Goal: Task Accomplishment & Management: Complete application form

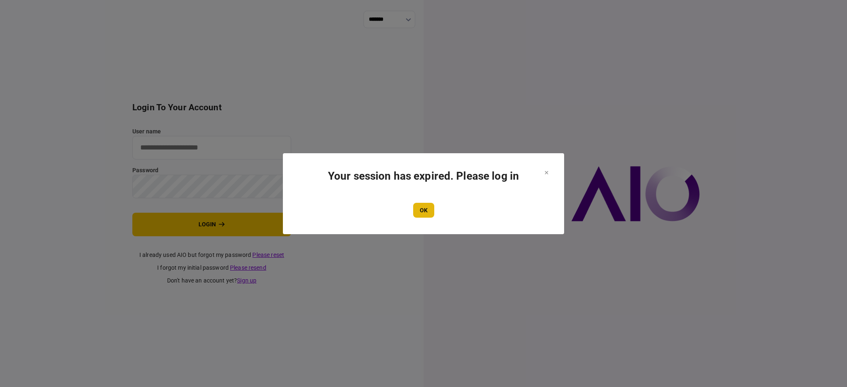
type input "****"
click at [420, 209] on button "OK" at bounding box center [423, 210] width 21 height 15
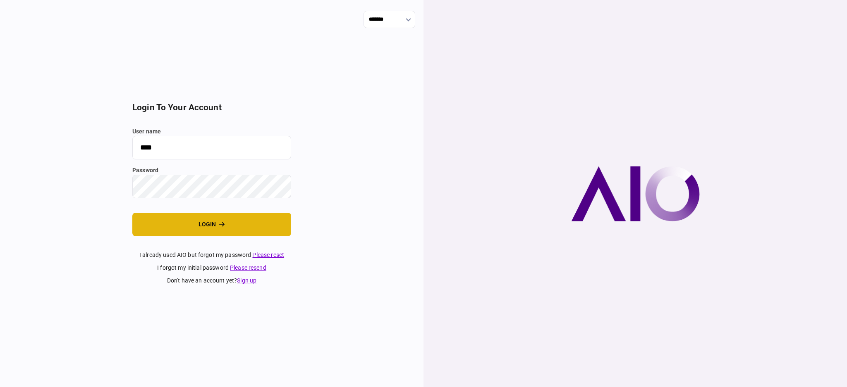
click at [176, 228] on button "login" at bounding box center [211, 225] width 159 height 24
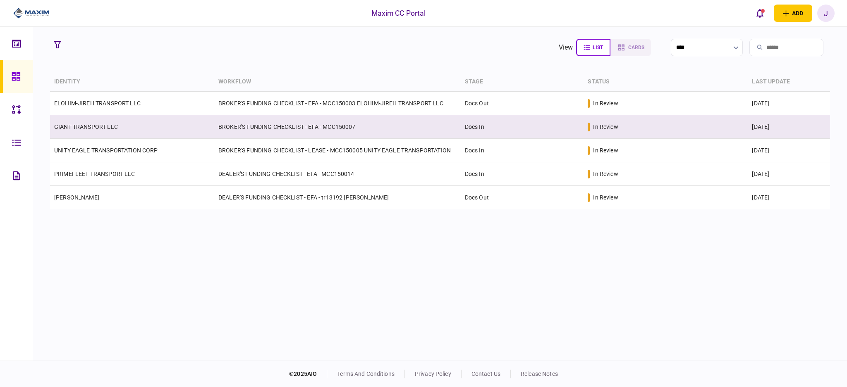
click at [89, 124] on link "GIANT TRANSPORT LLC" at bounding box center [86, 127] width 64 height 7
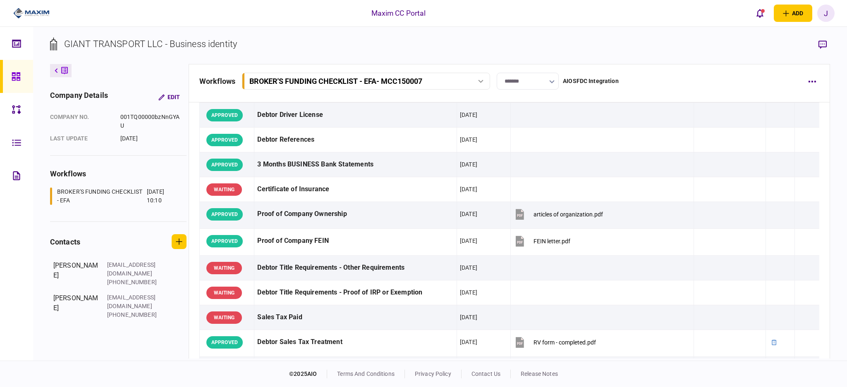
scroll to position [368, 0]
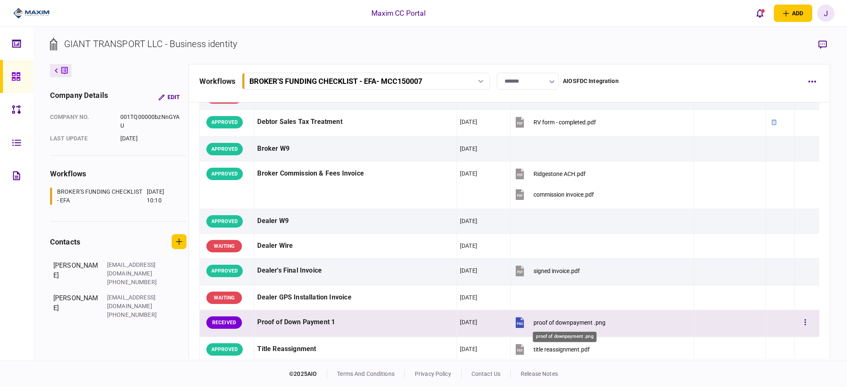
click at [562, 324] on div "proof of downpayment .png" at bounding box center [569, 323] width 72 height 7
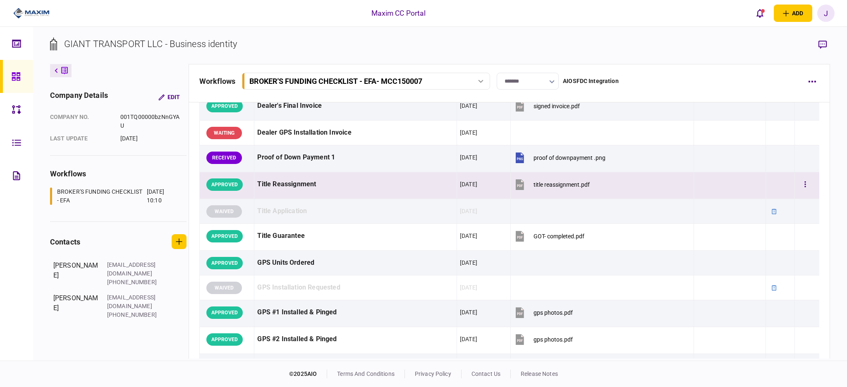
scroll to position [533, 0]
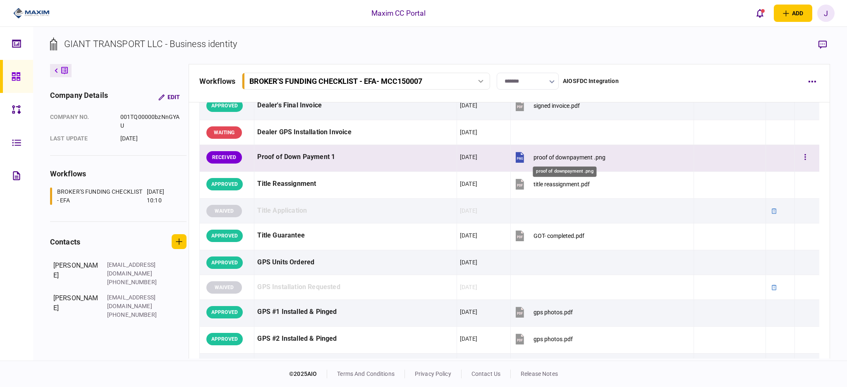
click at [559, 159] on div "proof of downpayment .png" at bounding box center [569, 157] width 72 height 7
click at [804, 158] on icon "button" at bounding box center [804, 157] width 1 height 6
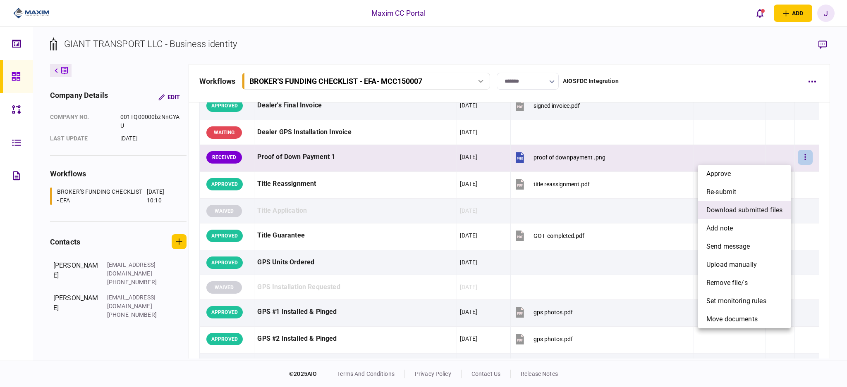
click at [736, 209] on span "download submitted files" at bounding box center [744, 211] width 76 height 10
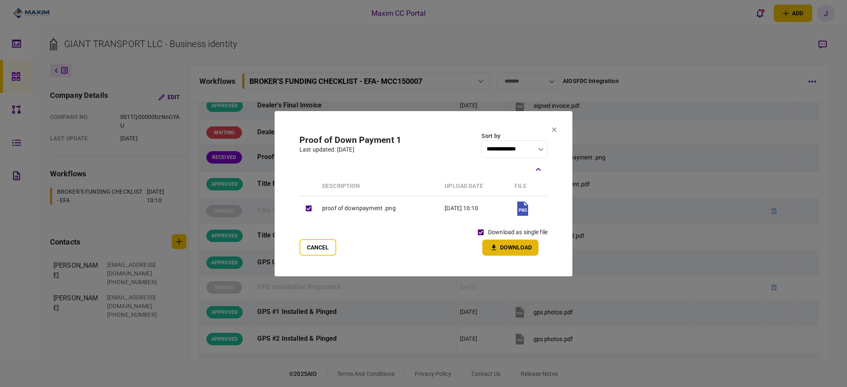
click at [515, 254] on button "Download" at bounding box center [510, 248] width 56 height 16
click at [559, 131] on section "**********" at bounding box center [424, 193] width 298 height 165
click at [551, 131] on section "**********" at bounding box center [424, 193] width 298 height 165
click at [555, 126] on section "**********" at bounding box center [424, 193] width 298 height 165
click at [555, 132] on button at bounding box center [554, 130] width 5 height 7
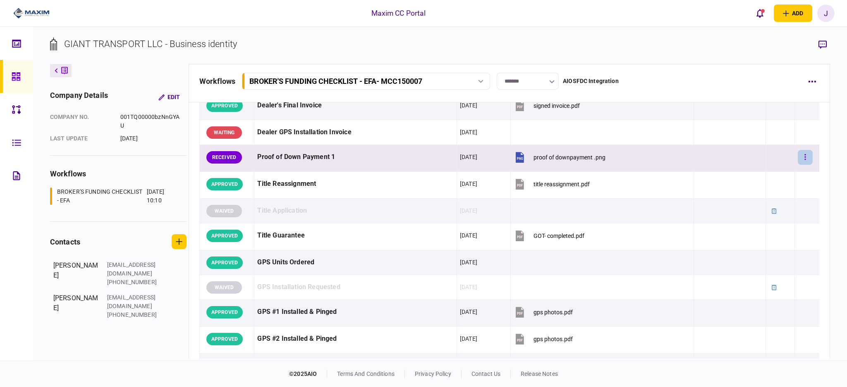
click at [804, 158] on icon "button" at bounding box center [805, 157] width 2 height 8
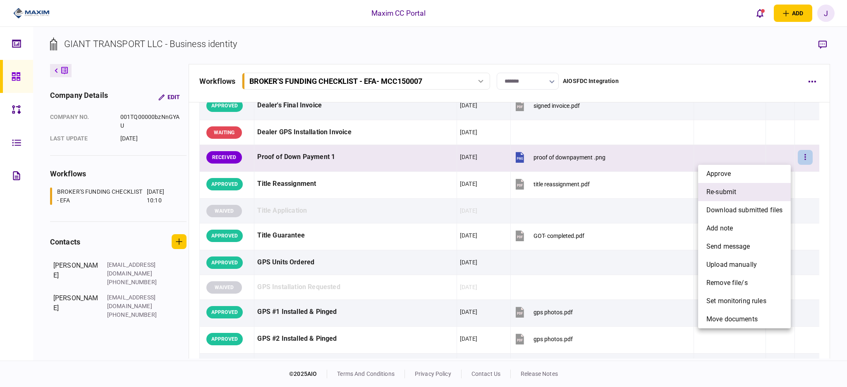
click at [749, 188] on li "re-submit" at bounding box center [744, 192] width 93 height 18
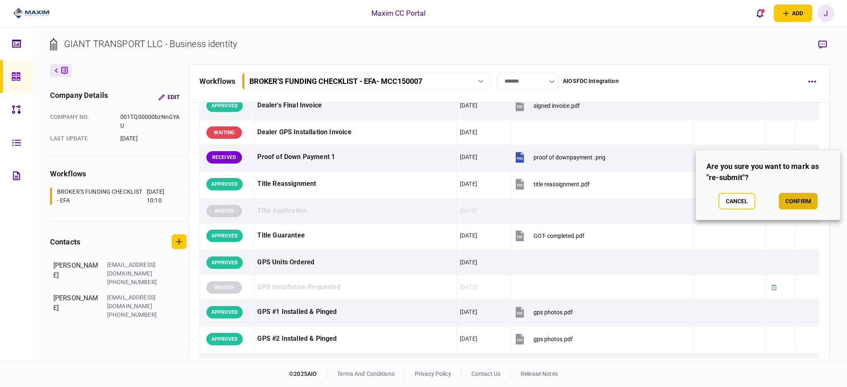
click at [791, 197] on button "confirm" at bounding box center [798, 201] width 39 height 17
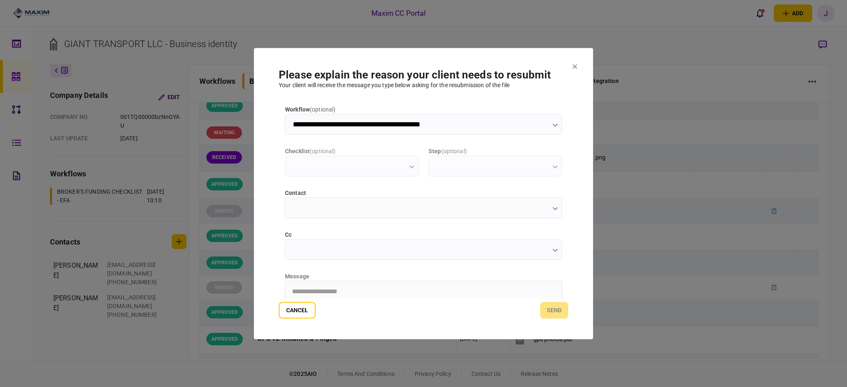
scroll to position [0, 0]
type input "**********"
click at [340, 251] on input "cc" at bounding box center [423, 249] width 277 height 21
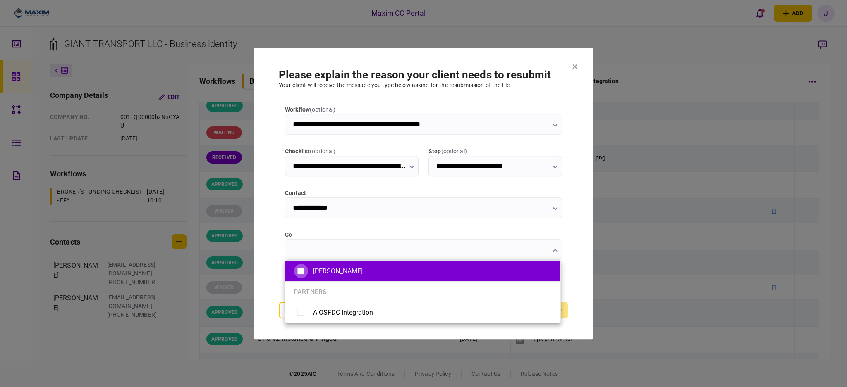
type input "**********"
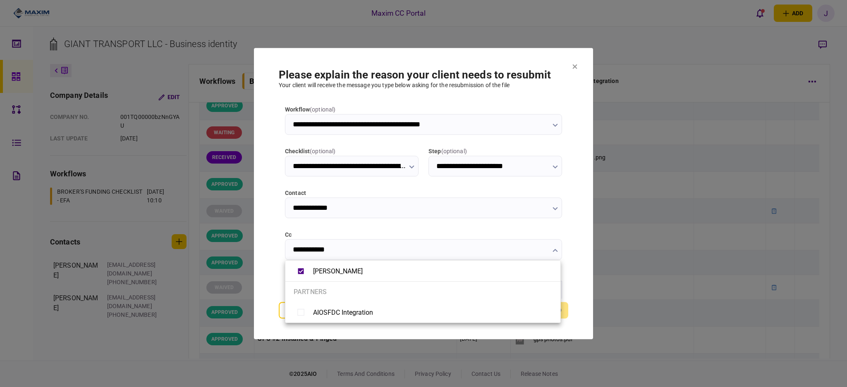
click at [275, 246] on div at bounding box center [423, 193] width 847 height 387
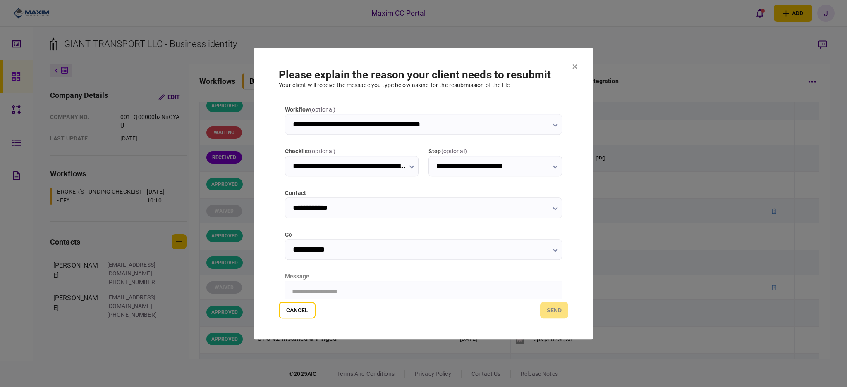
click at [332, 282] on iframe at bounding box center [423, 323] width 276 height 83
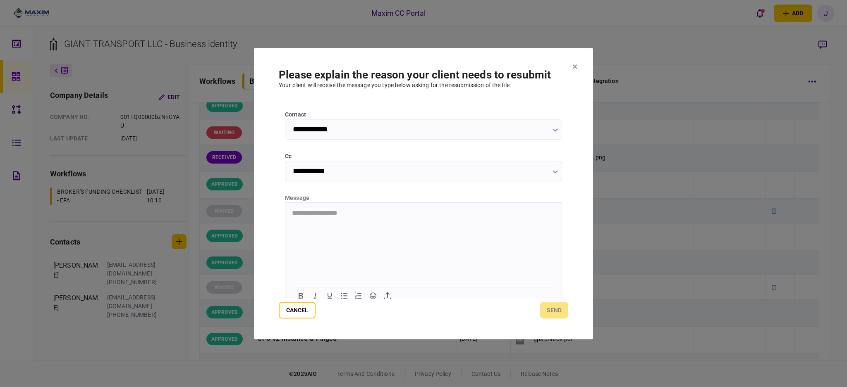
scroll to position [85, 0]
click at [337, 217] on html at bounding box center [423, 206] width 276 height 20
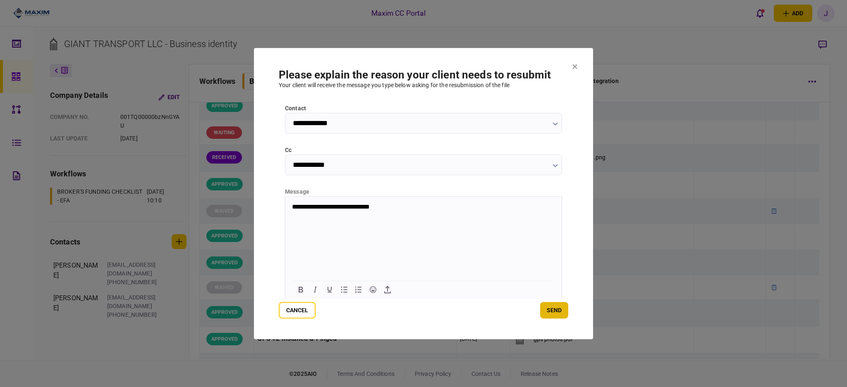
click at [550, 315] on button "send" at bounding box center [554, 310] width 28 height 17
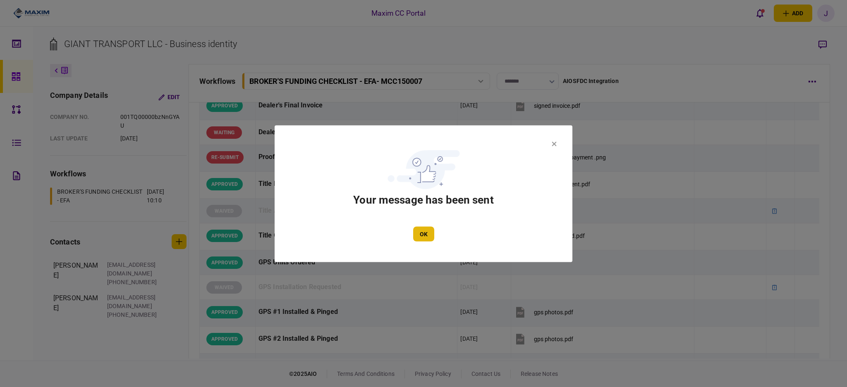
click at [422, 235] on button "OK" at bounding box center [423, 234] width 21 height 15
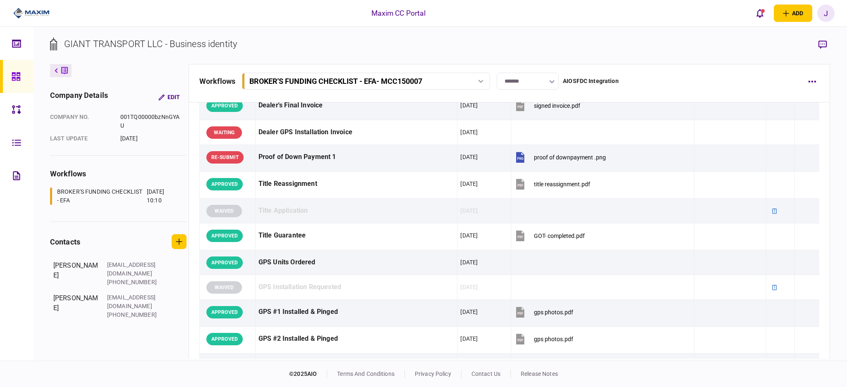
click at [12, 84] on div at bounding box center [18, 76] width 13 height 33
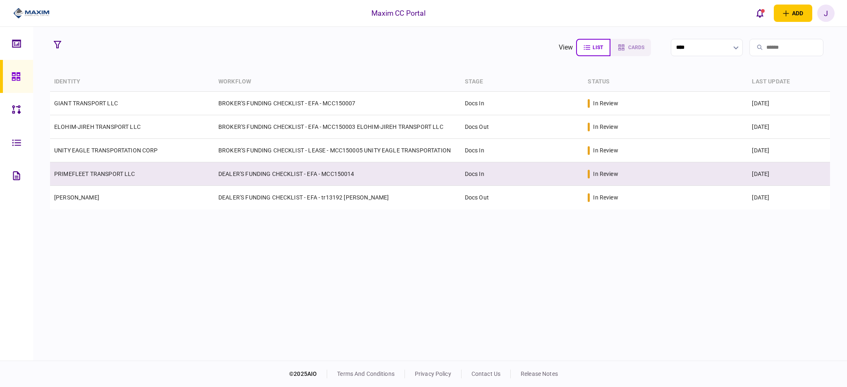
click at [114, 177] on link "PRIMEFLEET TRANSPORT LLC" at bounding box center [94, 174] width 81 height 7
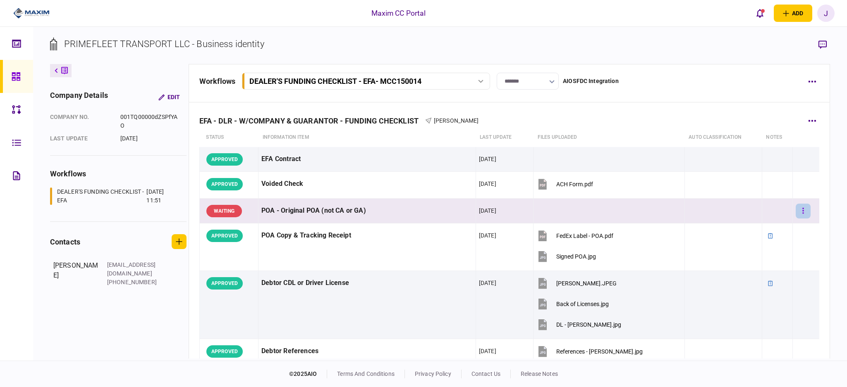
click at [803, 209] on button "button" at bounding box center [803, 211] width 15 height 15
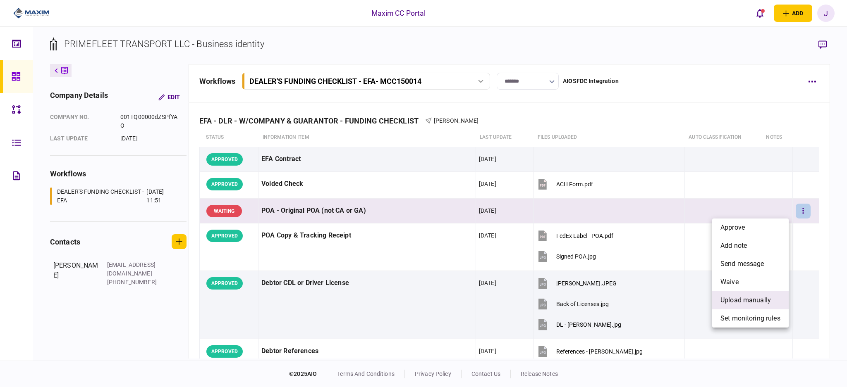
click at [760, 299] on span "upload manually" at bounding box center [745, 301] width 50 height 10
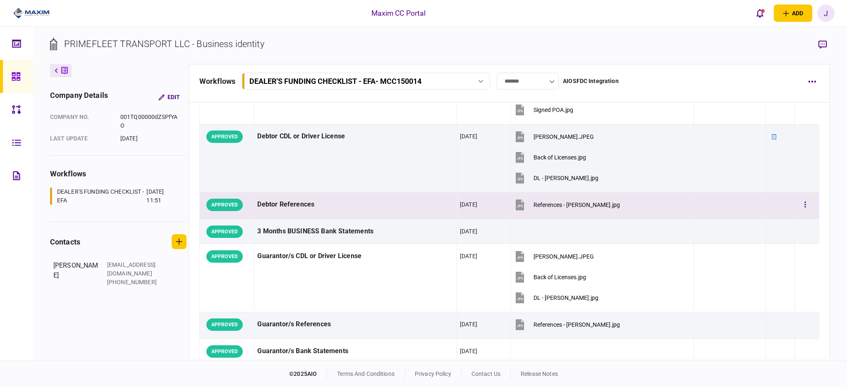
scroll to position [165, 0]
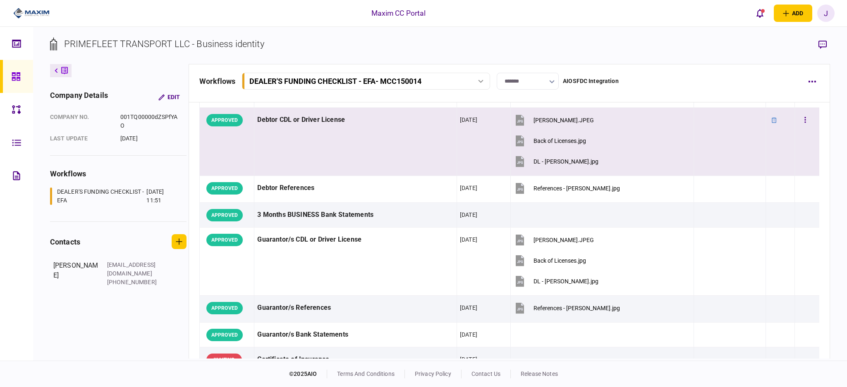
drag, startPoint x: 492, startPoint y: 244, endPoint x: 441, endPoint y: 142, distance: 113.5
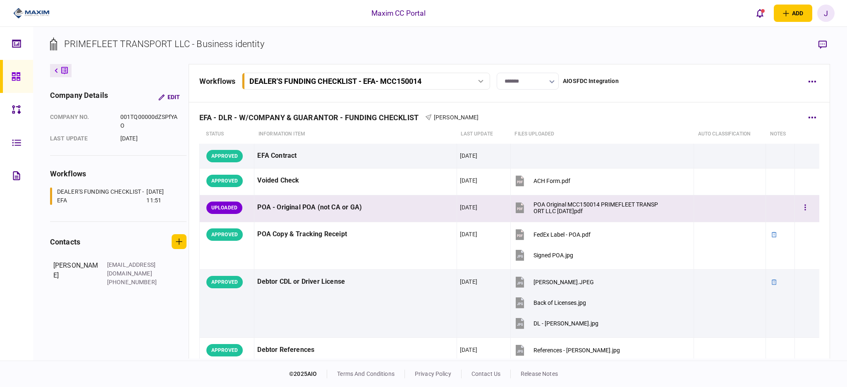
scroll to position [0, 0]
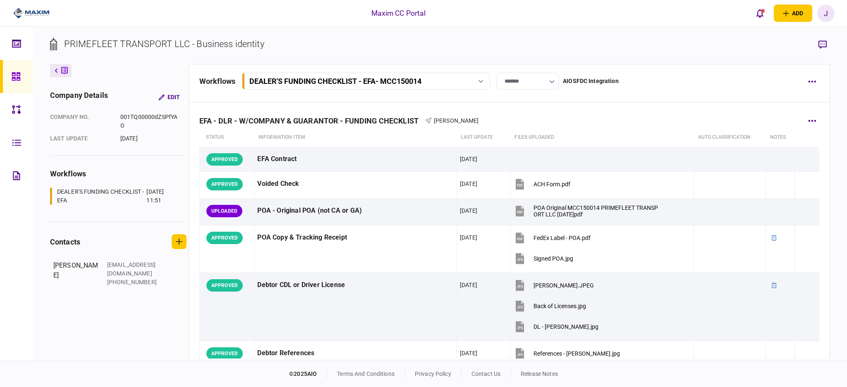
click at [626, 134] on th "Files uploaded" at bounding box center [601, 137] width 183 height 19
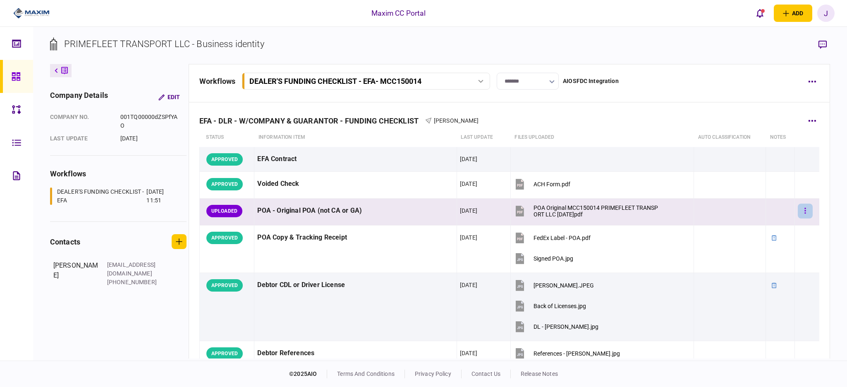
click at [798, 215] on button "button" at bounding box center [805, 211] width 15 height 15
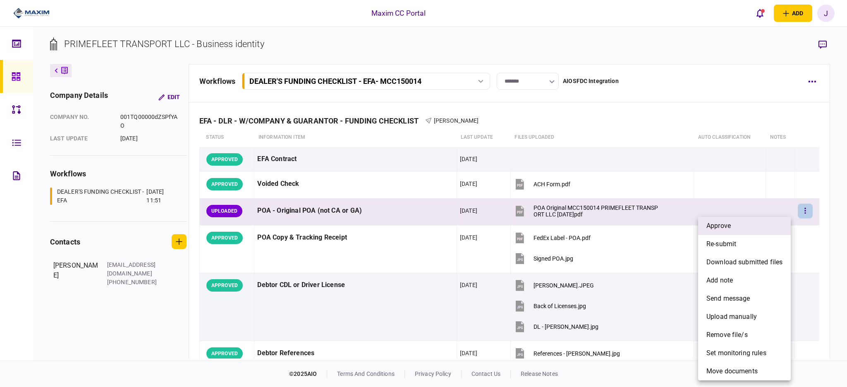
click at [751, 227] on li "approve" at bounding box center [744, 226] width 93 height 18
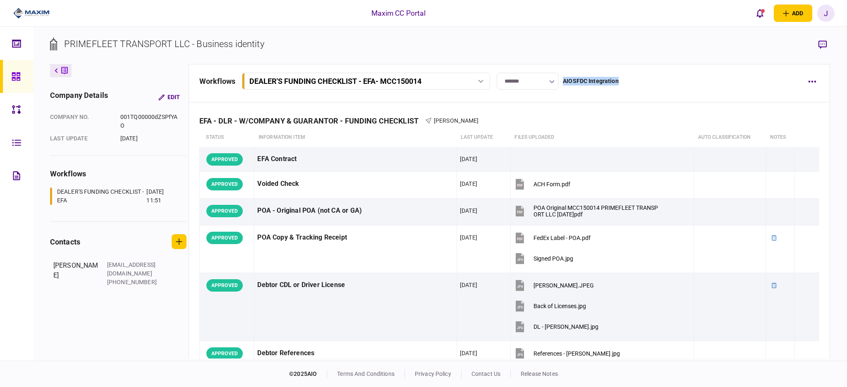
drag, startPoint x: 631, startPoint y: 72, endPoint x: 560, endPoint y: 86, distance: 72.2
click at [560, 86] on div "workflows DEALER'S FUNDING CHECKLIST - EFA - MCC150014 DEALER'S FUNDING CHECKLI…" at bounding box center [509, 83] width 641 height 38
click at [585, 86] on section "******* AIOSFDC Integration" at bounding box center [558, 81] width 122 height 17
click at [565, 79] on div "AIOSFDC Integration" at bounding box center [591, 81] width 56 height 9
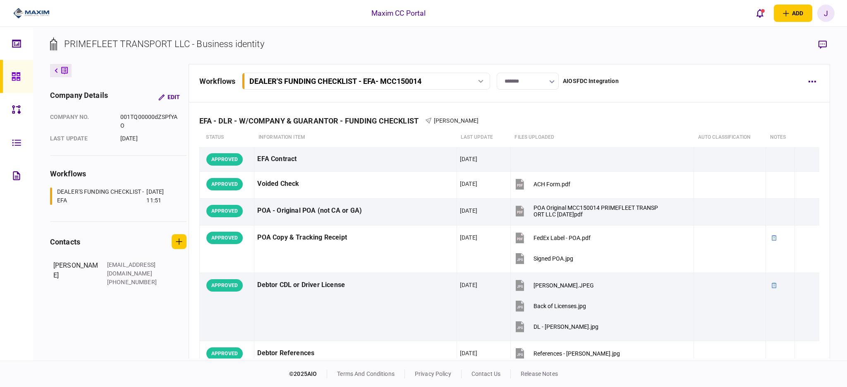
click at [598, 83] on div "AIOSFDC Integration" at bounding box center [591, 81] width 56 height 9
click at [578, 77] on div "AIOSFDC Integration" at bounding box center [591, 81] width 56 height 9
click at [607, 82] on div "AIOSFDC Integration" at bounding box center [591, 81] width 56 height 9
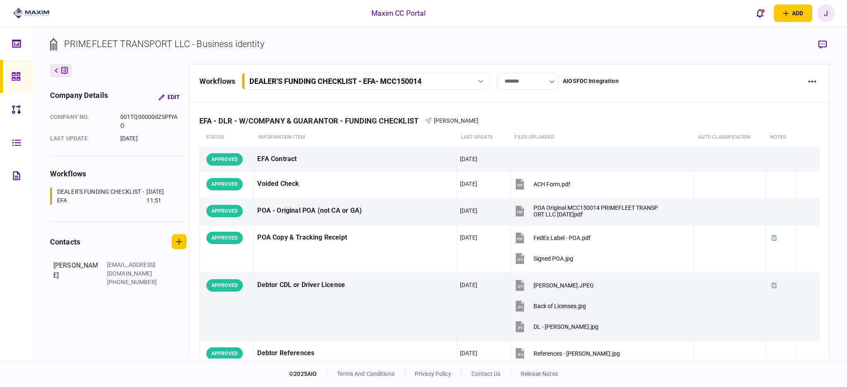
click at [607, 82] on div "AIOSFDC Integration" at bounding box center [591, 81] width 56 height 9
click at [583, 81] on div "AIOSFDC Integration" at bounding box center [591, 81] width 56 height 9
click at [600, 82] on div "AIOSFDC Integration" at bounding box center [591, 81] width 56 height 9
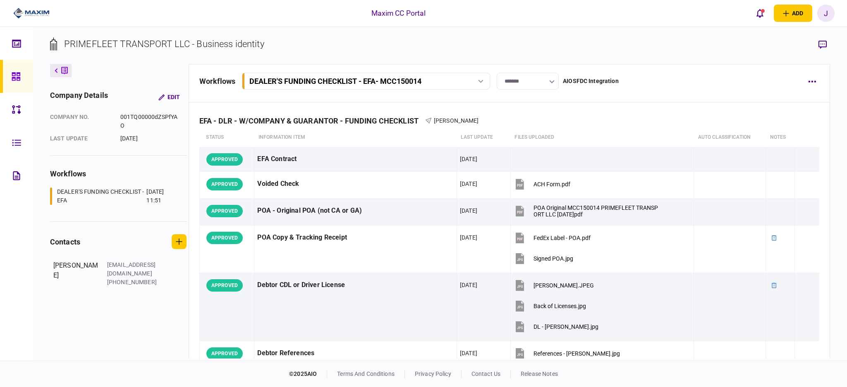
click at [573, 82] on div "AIOSFDC Integration" at bounding box center [591, 81] width 56 height 9
click at [587, 83] on div "AIOSFDC Integration" at bounding box center [591, 81] width 56 height 9
click at [593, 74] on section "******* AIOSFDC Integration" at bounding box center [558, 81] width 122 height 17
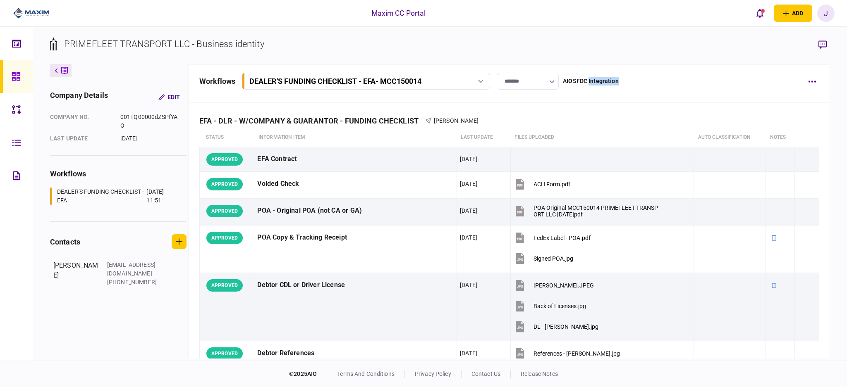
click at [593, 74] on section "******* AIOSFDC Integration" at bounding box center [558, 81] width 122 height 17
click at [583, 57] on section "PRIMEFLEET TRANSPORT LLC - Business identity" at bounding box center [440, 50] width 780 height 27
click at [593, 79] on div "AIOSFDC Integration" at bounding box center [591, 81] width 56 height 9
drag, startPoint x: 593, startPoint y: 79, endPoint x: 598, endPoint y: 90, distance: 11.1
click at [593, 79] on div "AIOSFDC Integration" at bounding box center [591, 81] width 56 height 9
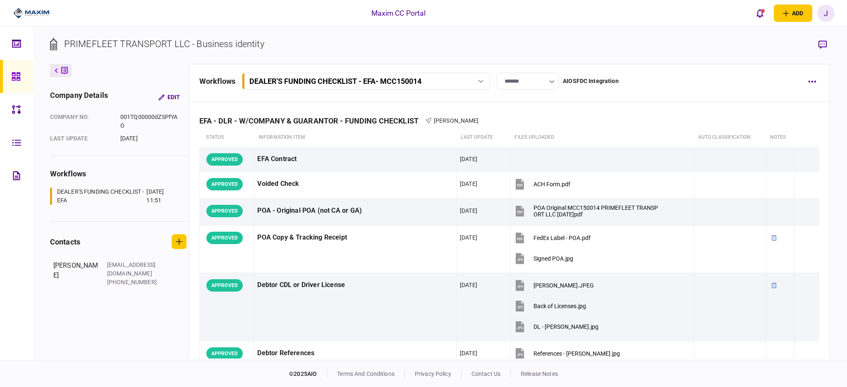
click at [585, 60] on section "PRIMEFLEET TRANSPORT LLC - Business identity" at bounding box center [440, 50] width 780 height 27
drag, startPoint x: 659, startPoint y: 87, endPoint x: 583, endPoint y: 73, distance: 76.5
click at [583, 73] on div "workflows DEALER'S FUNDING CHECKLIST - EFA - MCC150014 DEALER'S FUNDING CHECKLI…" at bounding box center [499, 81] width 601 height 17
click at [592, 80] on div "AIOSFDC Integration" at bounding box center [591, 81] width 56 height 9
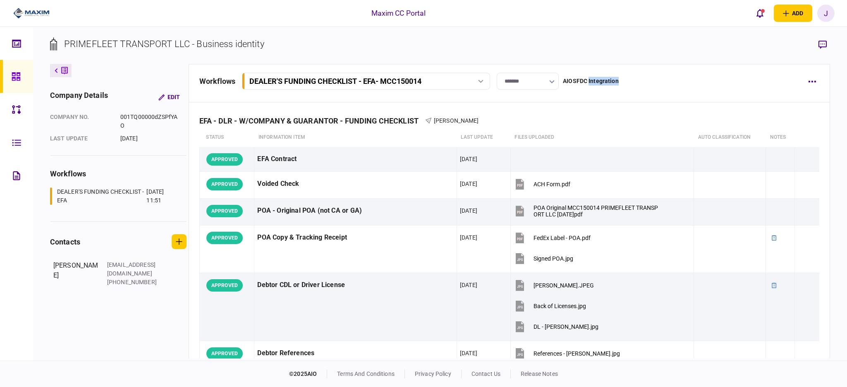
click at [631, 90] on div "workflows DEALER'S FUNDING CHECKLIST - EFA - MCC150014 DEALER'S FUNDING CHECKLI…" at bounding box center [509, 83] width 641 height 38
drag, startPoint x: 631, startPoint y: 86, endPoint x: 560, endPoint y: 79, distance: 71.5
click at [560, 79] on div "workflows DEALER'S FUNDING CHECKLIST - EFA - MCC150014 DEALER'S FUNDING CHECKLI…" at bounding box center [499, 81] width 601 height 17
click at [640, 80] on div "workflows DEALER'S FUNDING CHECKLIST - EFA - MCC150014 DEALER'S FUNDING CHECKLI…" at bounding box center [499, 81] width 601 height 17
drag, startPoint x: 268, startPoint y: 43, endPoint x: 148, endPoint y: 45, distance: 119.5
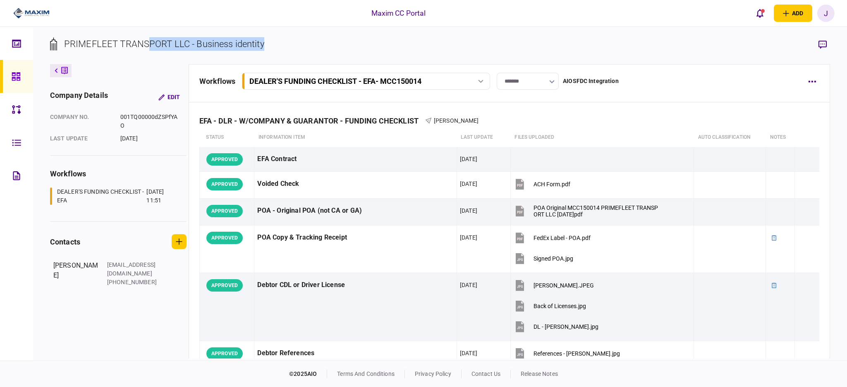
click at [148, 45] on section "PRIMEFLEET TRANSPORT LLC - Business identity" at bounding box center [440, 50] width 780 height 27
click at [148, 45] on div "PRIMEFLEET TRANSPORT LLC - Business identity" at bounding box center [164, 44] width 200 height 14
click at [175, 48] on div "PRIMEFLEET TRANSPORT LLC - Business identity" at bounding box center [164, 44] width 200 height 14
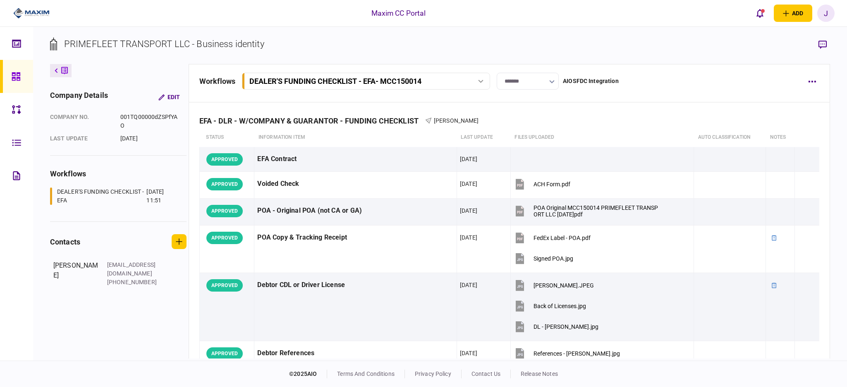
click at [212, 49] on div "PRIMEFLEET TRANSPORT LLC - Business identity" at bounding box center [164, 44] width 200 height 14
click at [247, 47] on div "PRIMEFLEET TRANSPORT LLC - Business identity" at bounding box center [164, 44] width 200 height 14
click at [274, 47] on section "PRIMEFLEET TRANSPORT LLC - Business identity" at bounding box center [440, 50] width 780 height 27
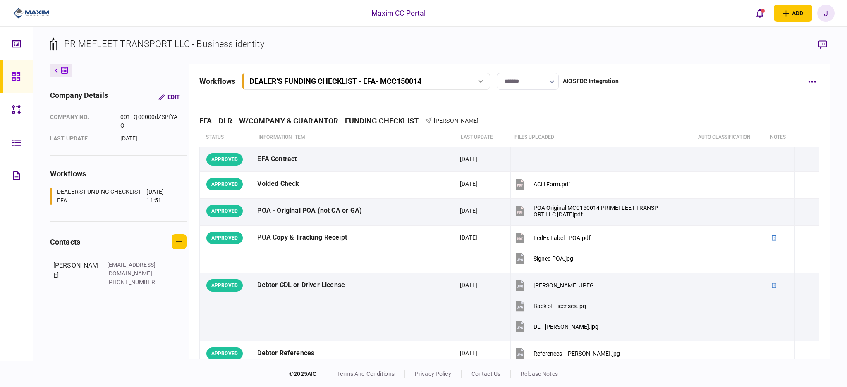
click at [249, 44] on div "PRIMEFLEET TRANSPORT LLC - Business identity" at bounding box center [164, 44] width 200 height 14
click at [230, 45] on div "PRIMEFLEET TRANSPORT LLC - Business identity" at bounding box center [164, 44] width 200 height 14
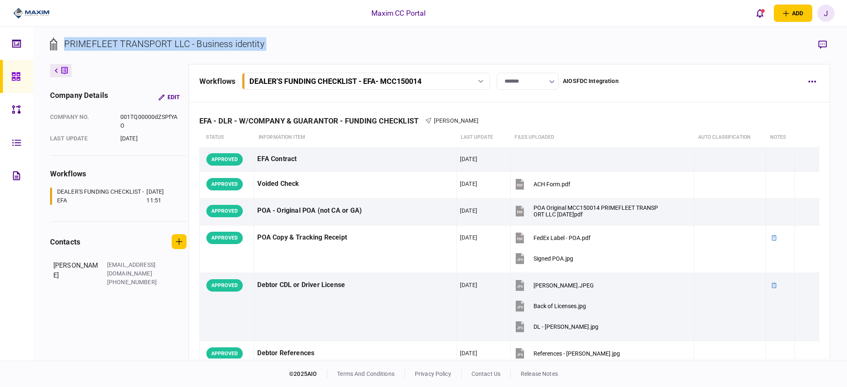
click at [215, 45] on div "PRIMEFLEET TRANSPORT LLC - Business identity" at bounding box center [164, 44] width 200 height 14
click at [245, 45] on div "PRIMEFLEET TRANSPORT LLC - Business identity" at bounding box center [164, 44] width 200 height 14
click at [229, 45] on div "PRIMEFLEET TRANSPORT LLC - Business identity" at bounding box center [164, 44] width 200 height 14
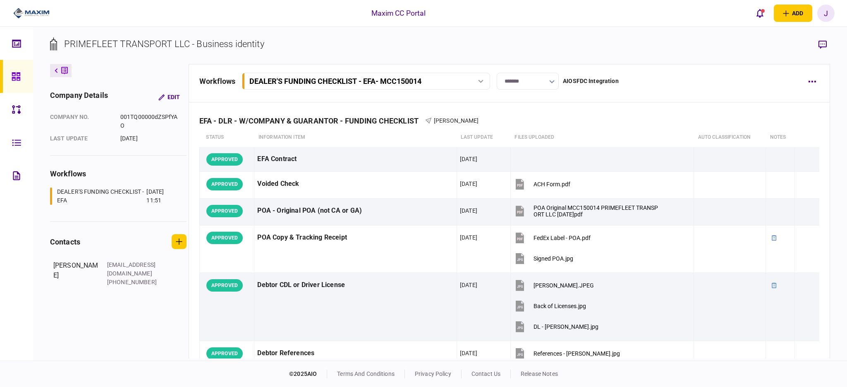
click at [229, 45] on div "PRIMEFLEET TRANSPORT LLC - Business identity" at bounding box center [164, 44] width 200 height 14
click at [230, 44] on div "PRIMEFLEET TRANSPORT LLC - Business identity" at bounding box center [164, 44] width 200 height 14
click at [275, 46] on section "PRIMEFLEET TRANSPORT LLC - Business identity" at bounding box center [440, 50] width 780 height 27
drag, startPoint x: 268, startPoint y: 44, endPoint x: 295, endPoint y: 44, distance: 26.9
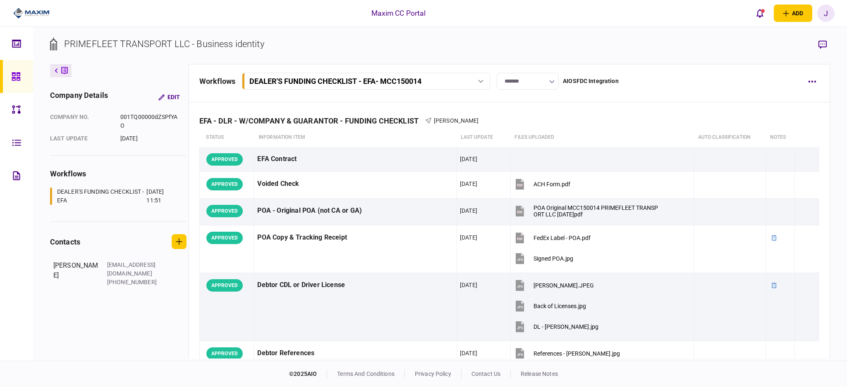
click at [295, 44] on section "PRIMEFLEET TRANSPORT LLC - Business identity" at bounding box center [440, 50] width 780 height 27
click at [293, 44] on section "PRIMEFLEET TRANSPORT LLC - Business identity" at bounding box center [440, 50] width 780 height 27
drag, startPoint x: 275, startPoint y: 48, endPoint x: 193, endPoint y: 46, distance: 82.7
click at [193, 46] on section "PRIMEFLEET TRANSPORT LLC - Business identity" at bounding box center [440, 50] width 780 height 27
click at [244, 50] on div "PRIMEFLEET TRANSPORT LLC - Business identity" at bounding box center [164, 44] width 200 height 14
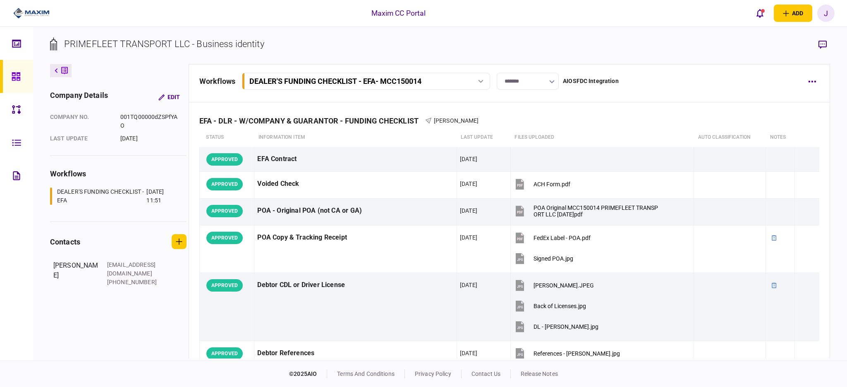
click at [234, 48] on div "PRIMEFLEET TRANSPORT LLC - Business identity" at bounding box center [164, 44] width 200 height 14
click at [231, 46] on div "PRIMEFLEET TRANSPORT LLC - Business identity" at bounding box center [164, 44] width 200 height 14
click at [271, 46] on section "PRIMEFLEET TRANSPORT LLC - Business identity" at bounding box center [440, 50] width 780 height 27
drag, startPoint x: 385, startPoint y: 44, endPoint x: 367, endPoint y: 67, distance: 29.4
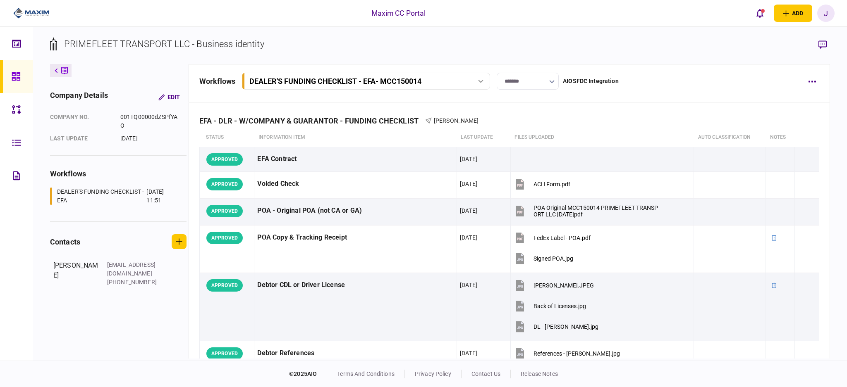
click at [385, 44] on section "PRIMEFLEET TRANSPORT LLC - Business identity" at bounding box center [440, 50] width 780 height 27
